Goal: Transaction & Acquisition: Book appointment/travel/reservation

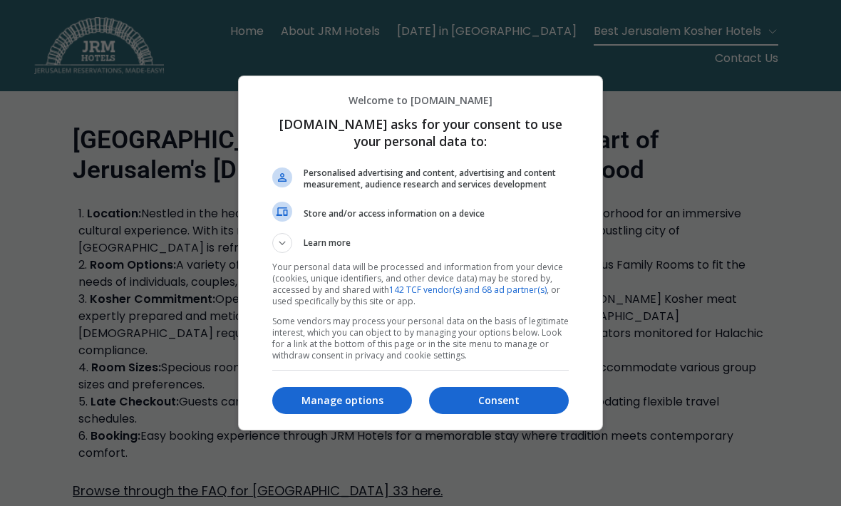
click at [473, 405] on p "Consent" at bounding box center [499, 401] width 140 height 14
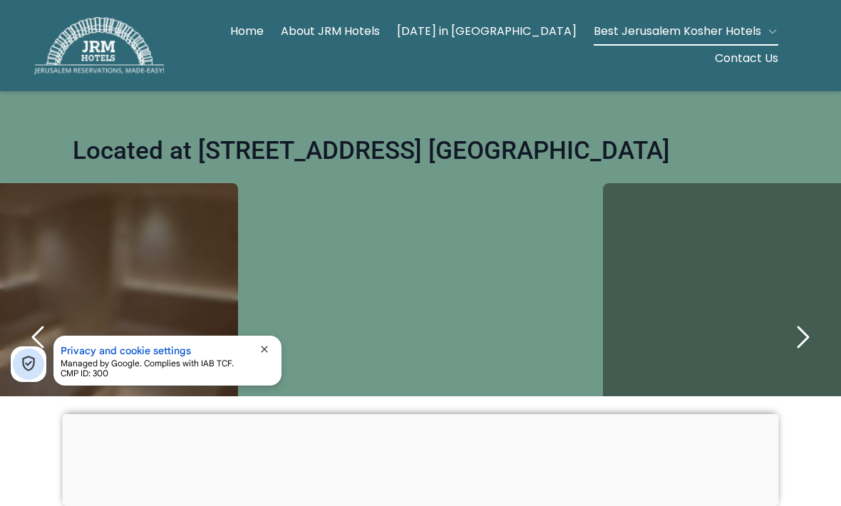
scroll to position [453, 0]
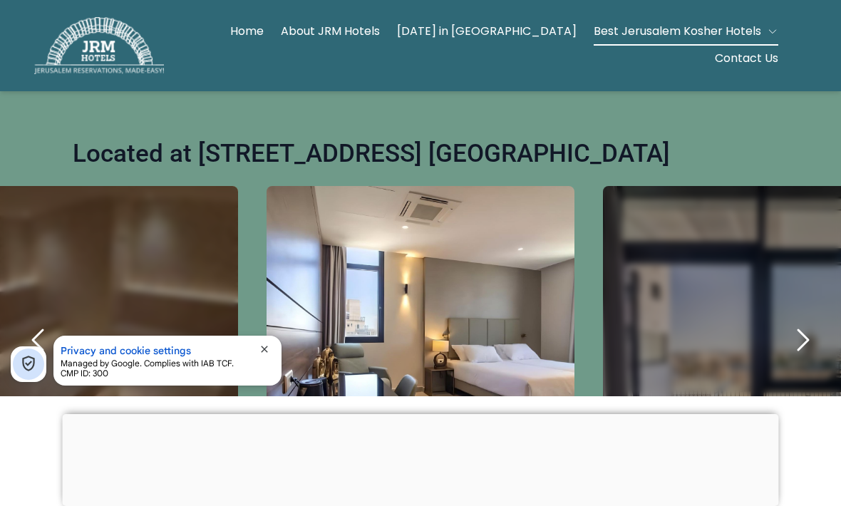
click at [767, 37] on icon "button" at bounding box center [772, 31] width 11 height 11
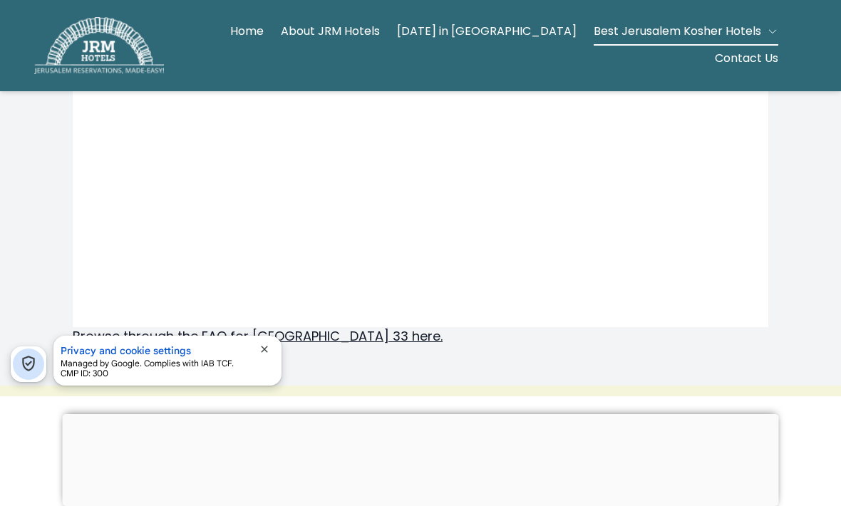
scroll to position [1711, 0]
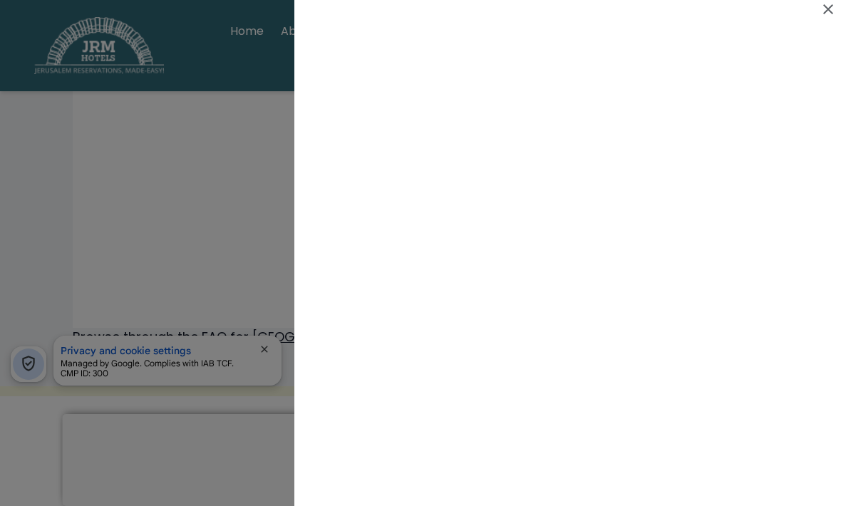
click at [122, 234] on div at bounding box center [420, 253] width 841 height 506
click at [822, 16] on icon at bounding box center [828, 9] width 17 height 17
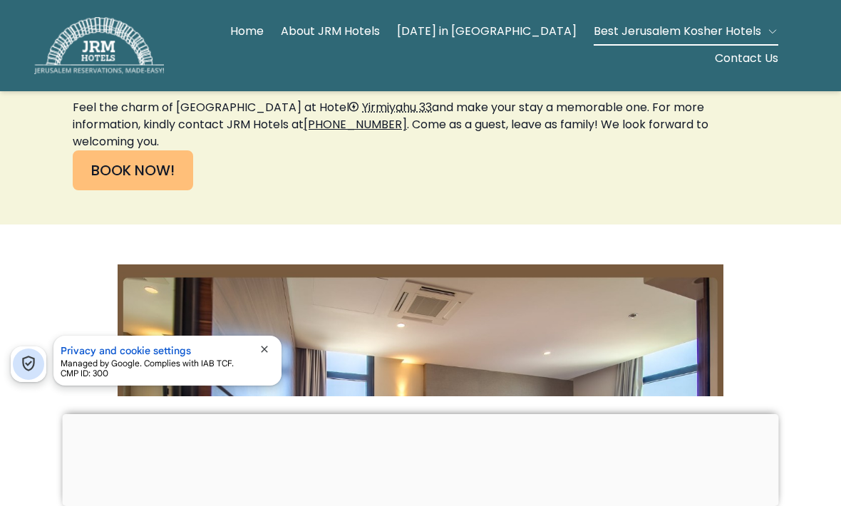
scroll to position [2819, 0]
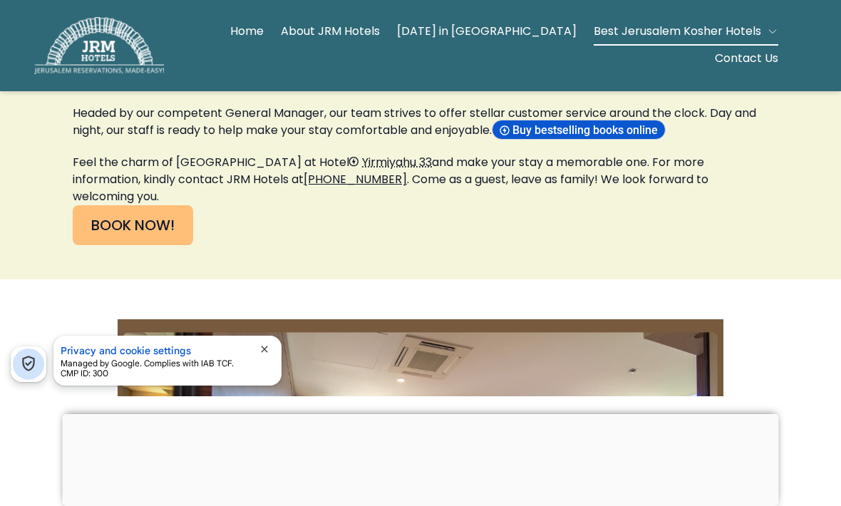
click at [125, 222] on link "BOOK NOW!" at bounding box center [133, 225] width 120 height 40
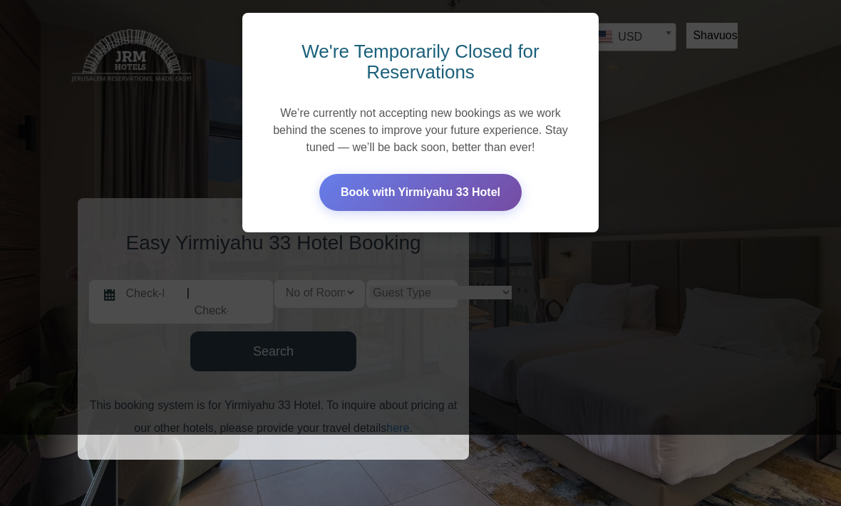
click at [173, 145] on div "We're Temporarily Closed for Reservations We’re currently not accepting new boo…" at bounding box center [420, 182] width 841 height 506
click at [357, 182] on link "Book with Yirmiyahu 33 Hotel" at bounding box center [420, 192] width 202 height 37
click at [46, 151] on div "We're Temporarily Closed for Reservations We’re currently not accepting new boo…" at bounding box center [420, 182] width 841 height 506
